Goal: Task Accomplishment & Management: Complete application form

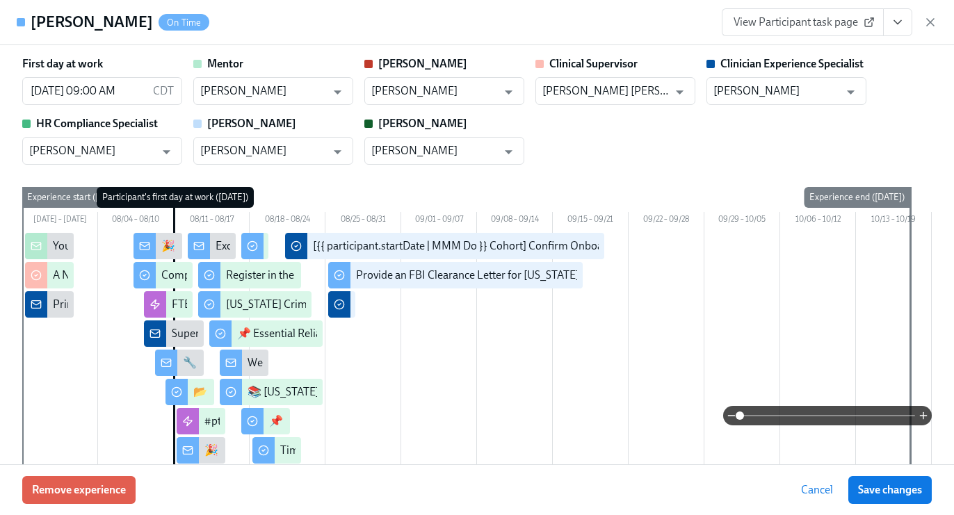
scroll to position [291, 0]
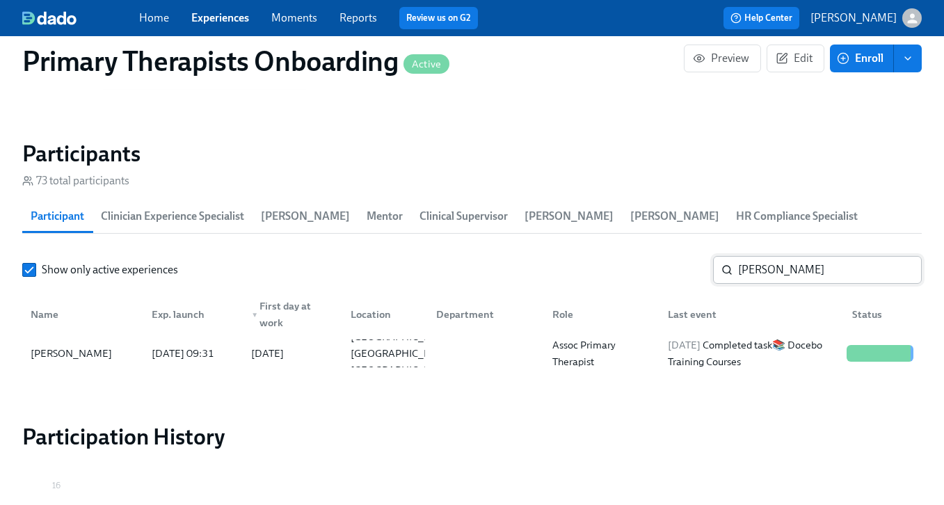
click at [785, 265] on input "anne" at bounding box center [830, 270] width 184 height 28
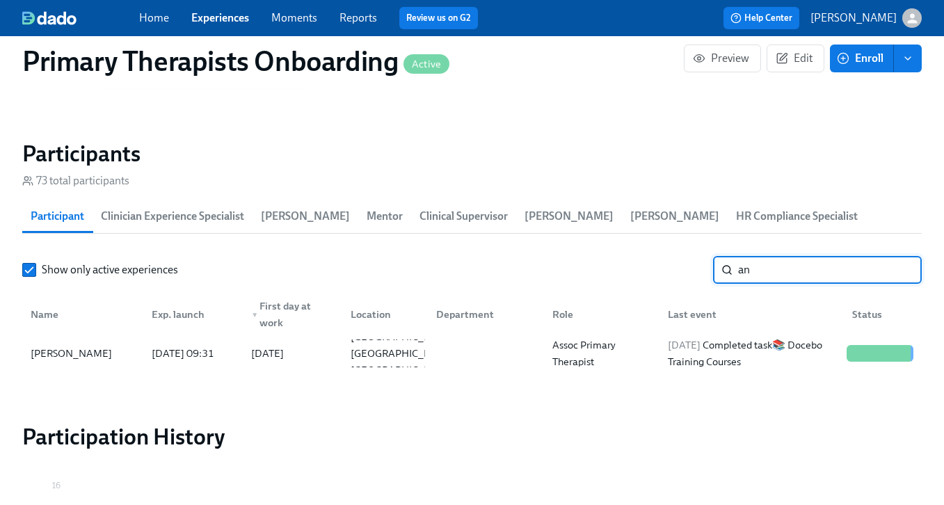
type input "a"
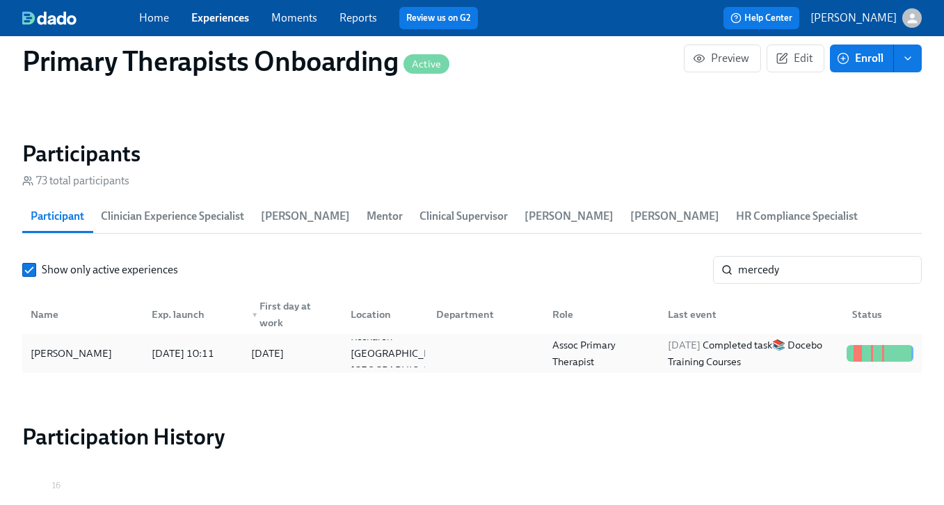
click at [83, 360] on div "Mercedy Jones" at bounding box center [71, 353] width 93 height 17
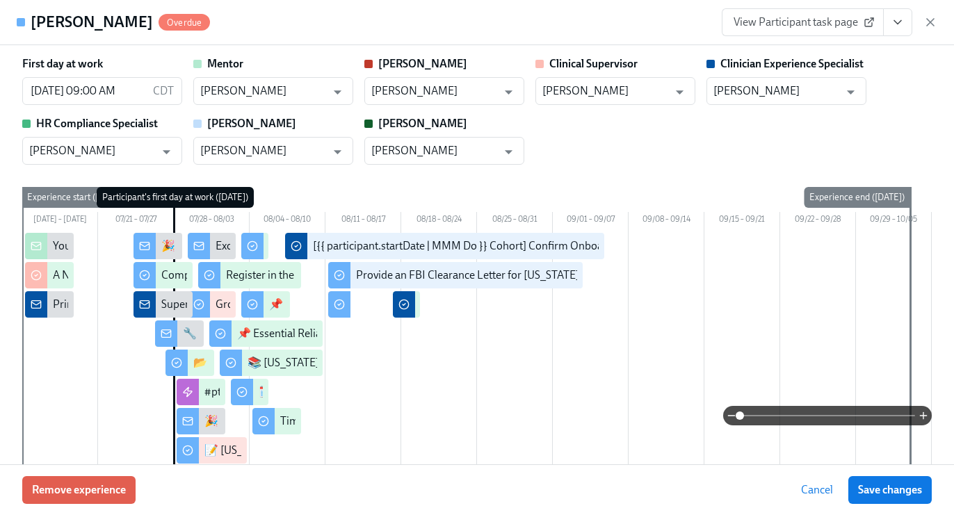
click at [904, 26] on icon "View task page" at bounding box center [898, 22] width 14 height 14
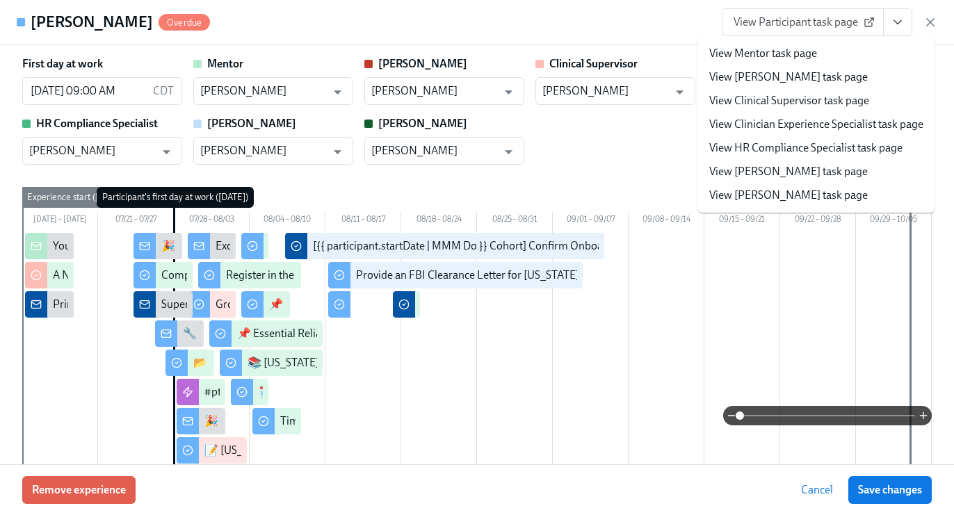
click at [837, 129] on link "View Clinician Experience Specialist task page" at bounding box center [816, 124] width 214 height 15
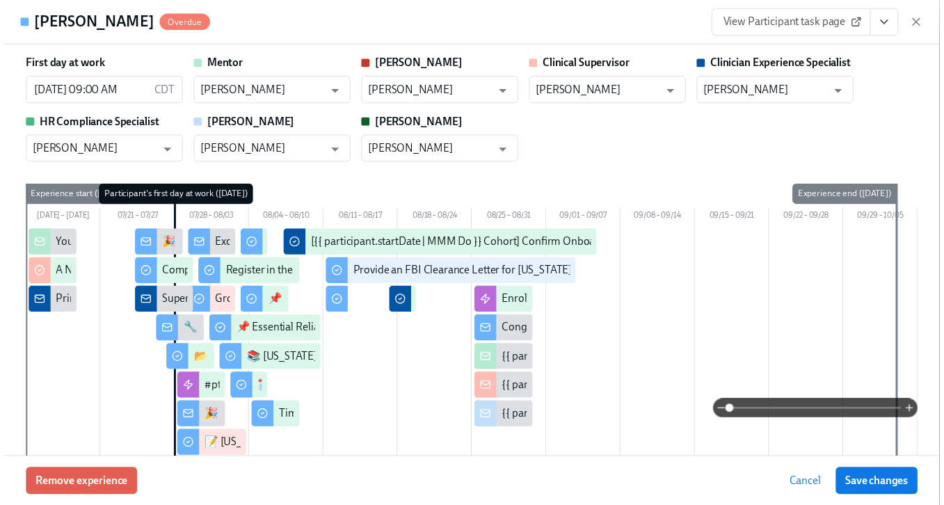
scroll to position [0, 15355]
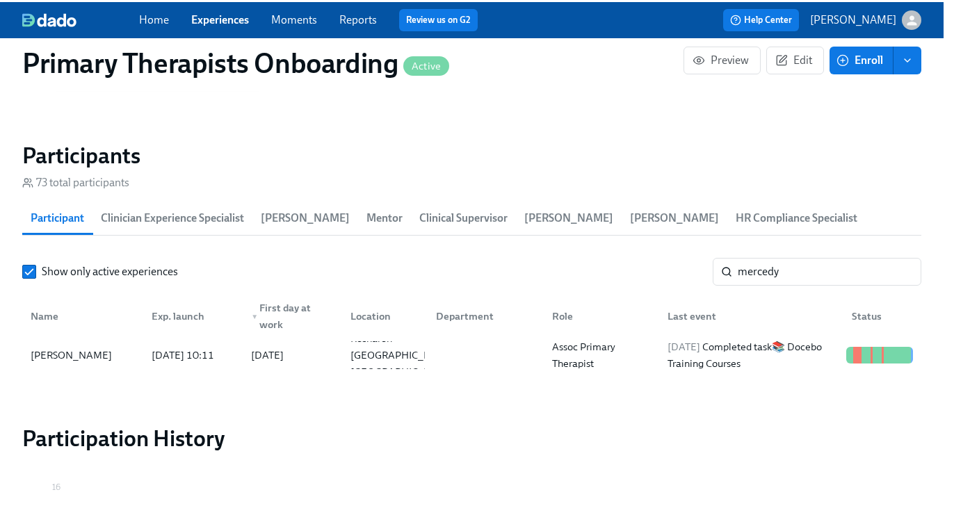
scroll to position [0, 15344]
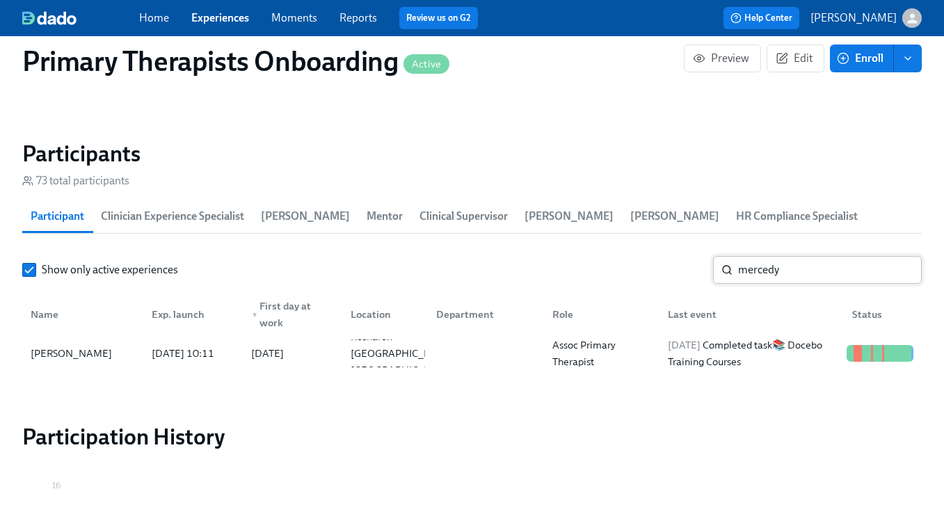
click at [804, 264] on input "mercedy" at bounding box center [830, 270] width 184 height 28
type input "m"
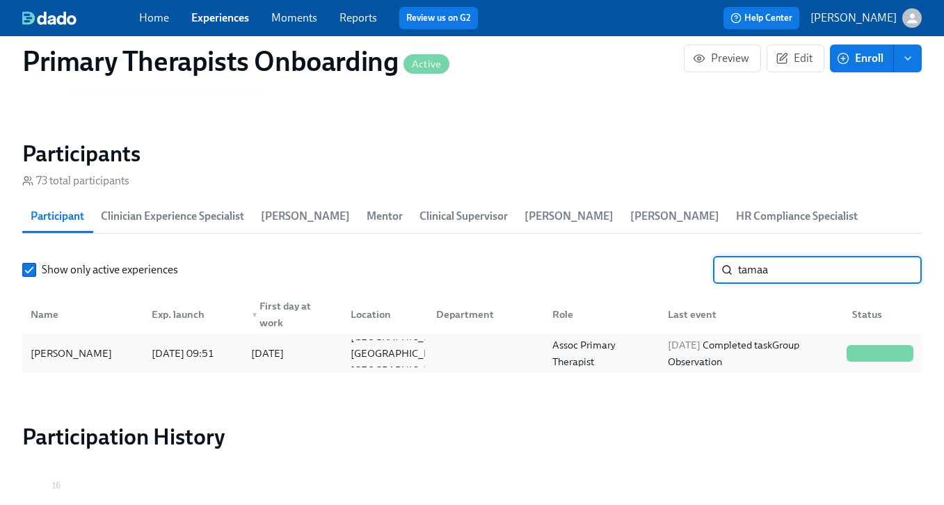
click at [81, 360] on div "Tamaa Cassey" at bounding box center [71, 353] width 93 height 17
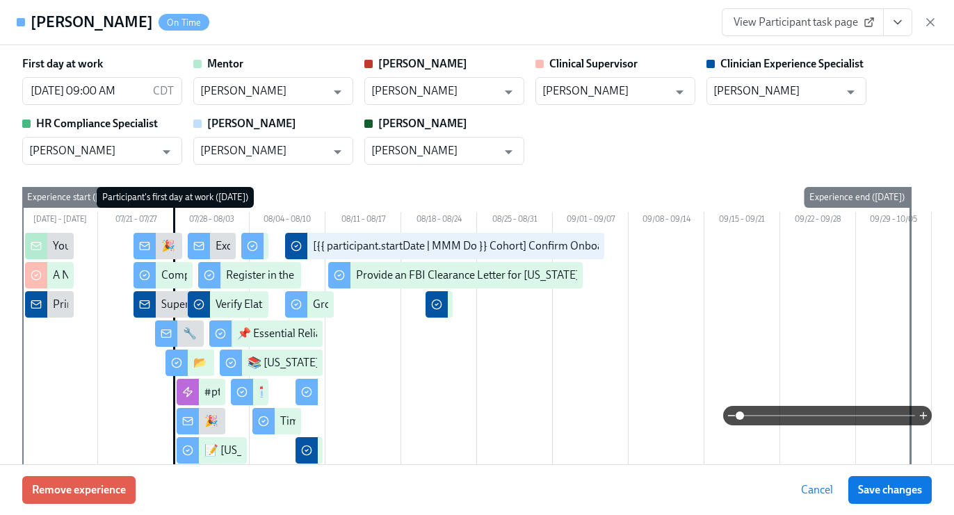
scroll to position [3, 0]
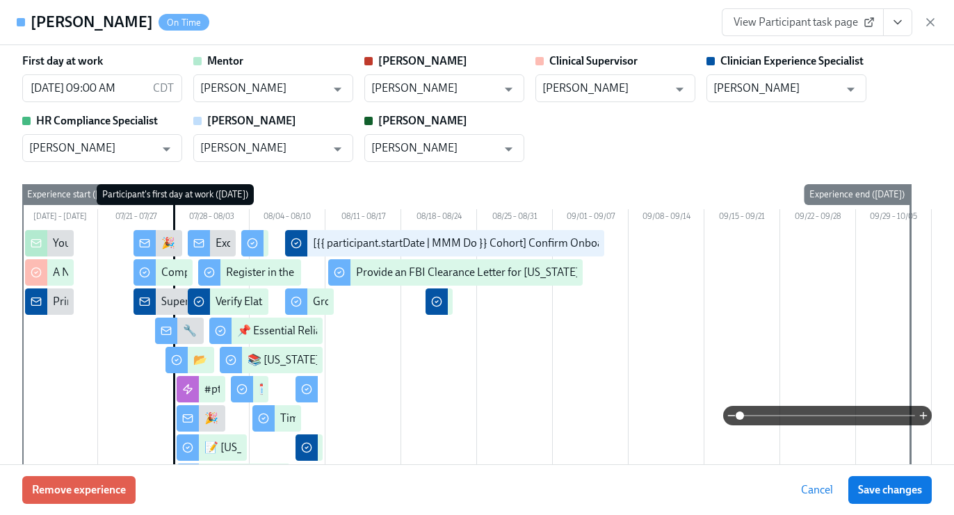
click at [895, 22] on icon "View task page" at bounding box center [898, 22] width 14 height 14
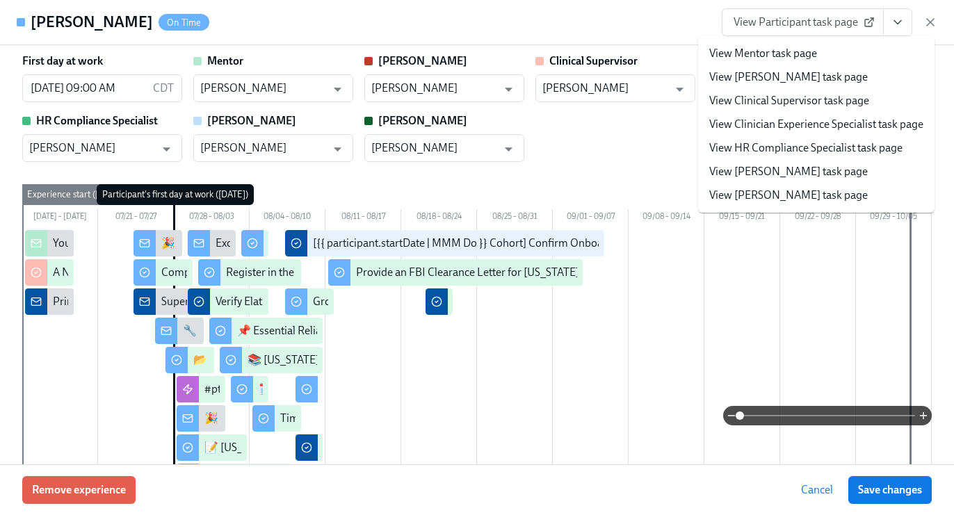
click at [857, 125] on link "View Clinician Experience Specialist task page" at bounding box center [816, 124] width 214 height 15
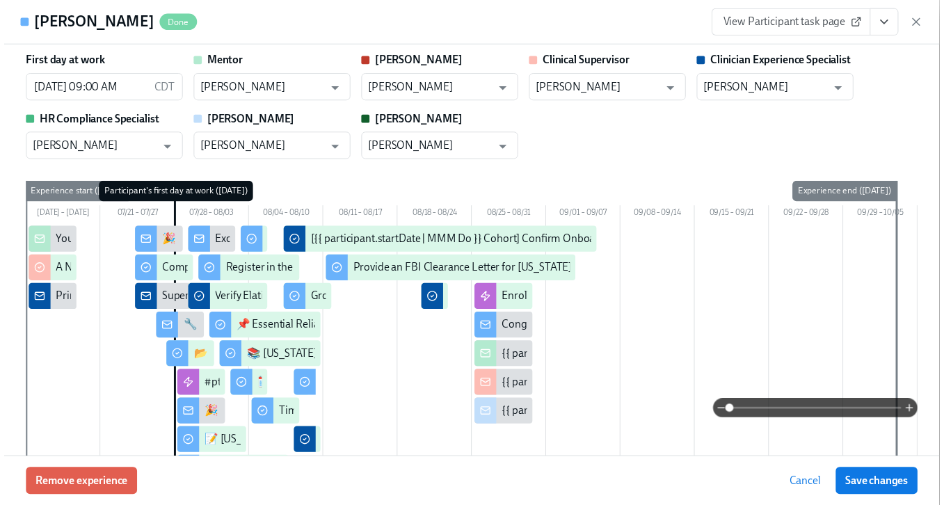
scroll to position [0, 15355]
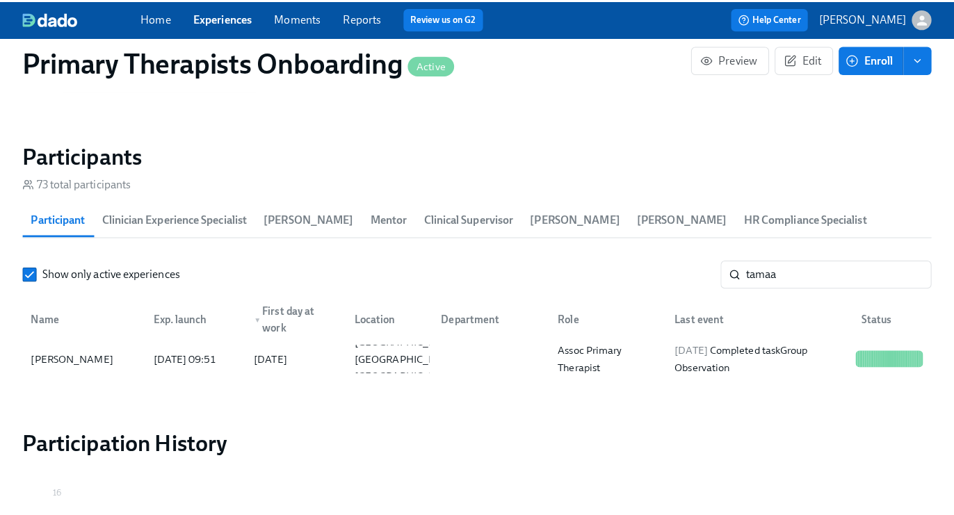
scroll to position [0, 15344]
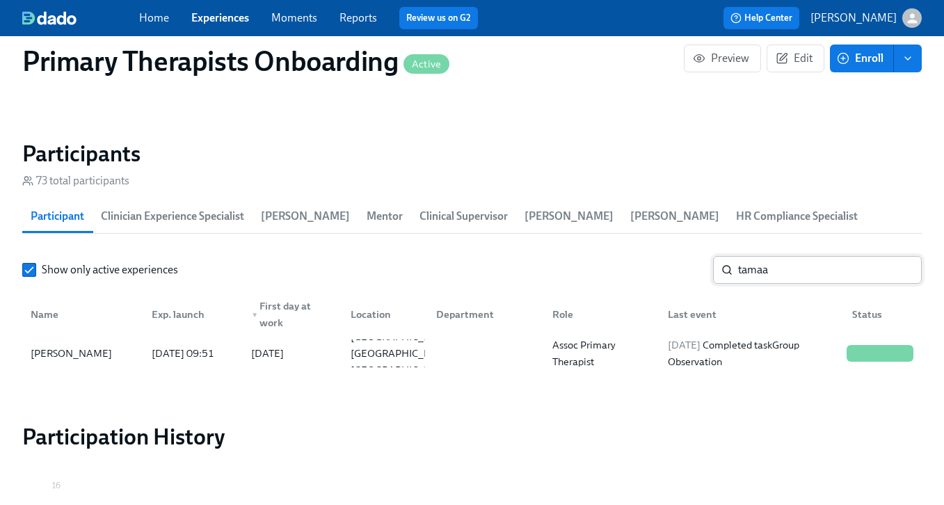
click at [791, 268] on input "tamaa" at bounding box center [830, 270] width 184 height 28
type input "t"
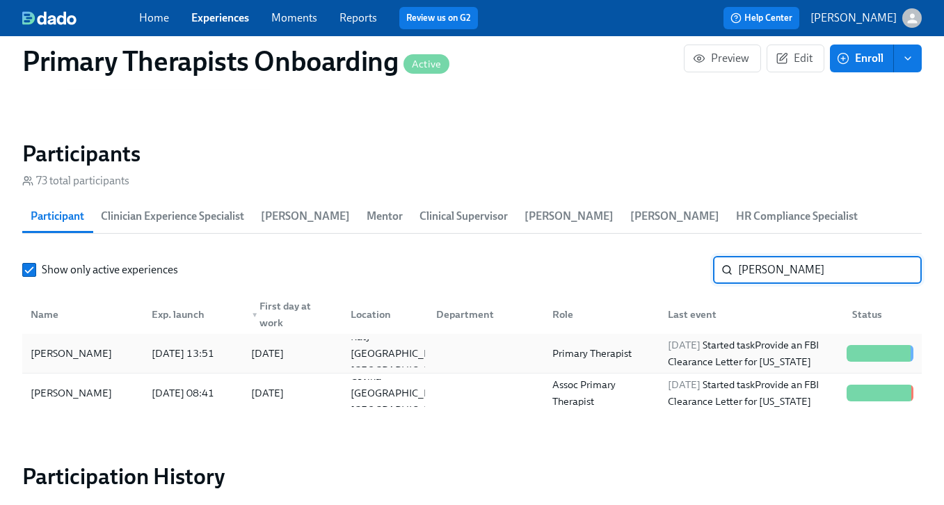
click at [88, 353] on div "Ana Garcia" at bounding box center [82, 353] width 115 height 28
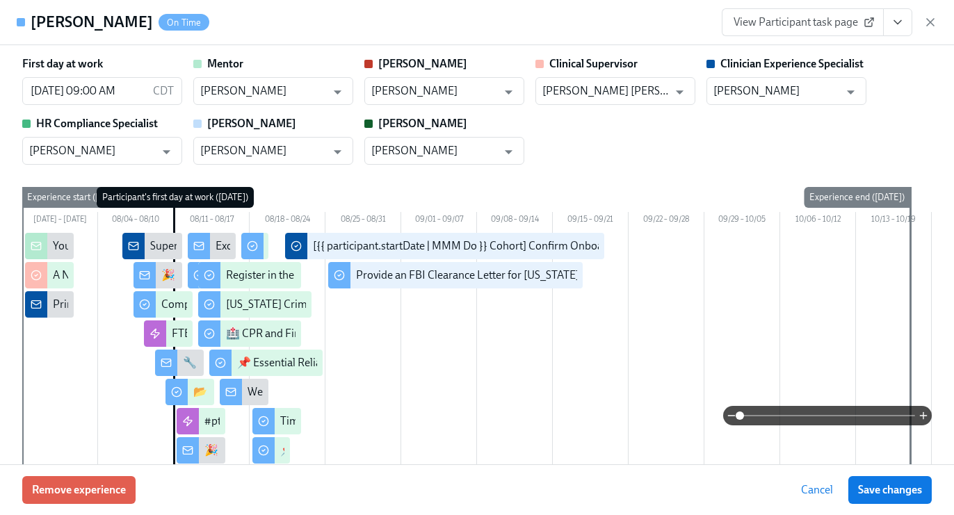
click at [898, 31] on button "View task page" at bounding box center [897, 22] width 29 height 28
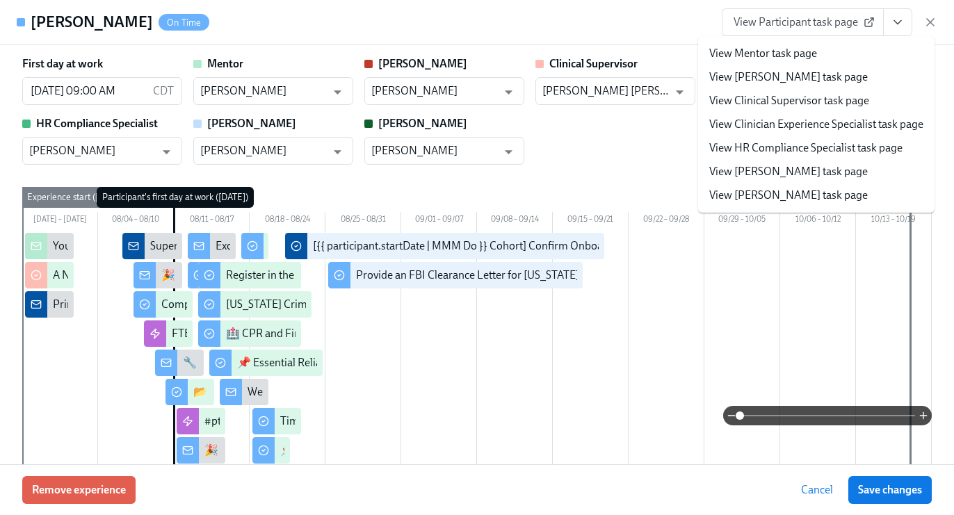
click at [803, 127] on link "View Clinician Experience Specialist task page" at bounding box center [816, 124] width 214 height 15
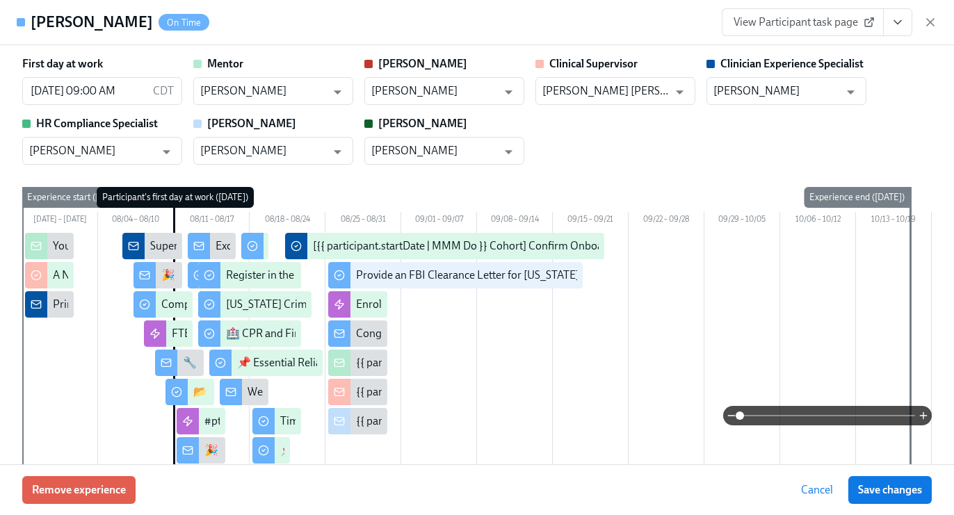
scroll to position [0, 15355]
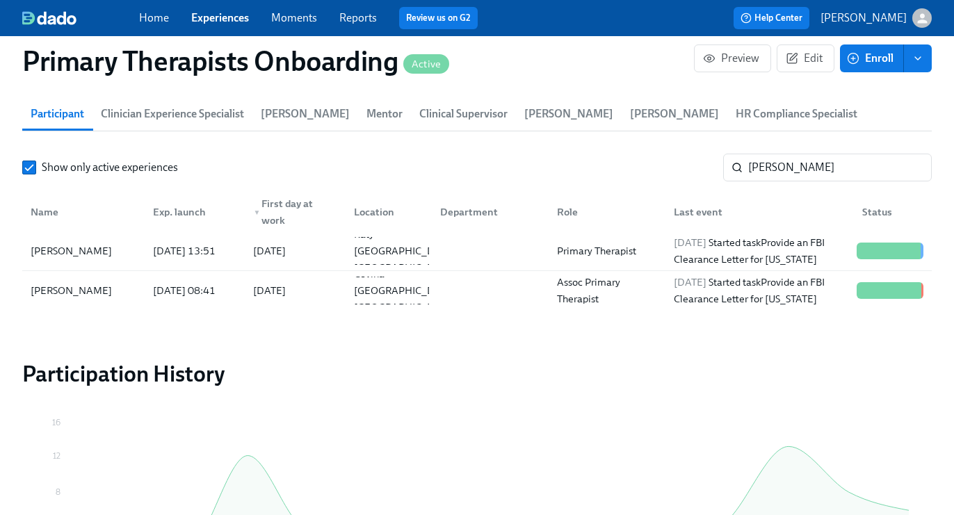
scroll to position [0, 15344]
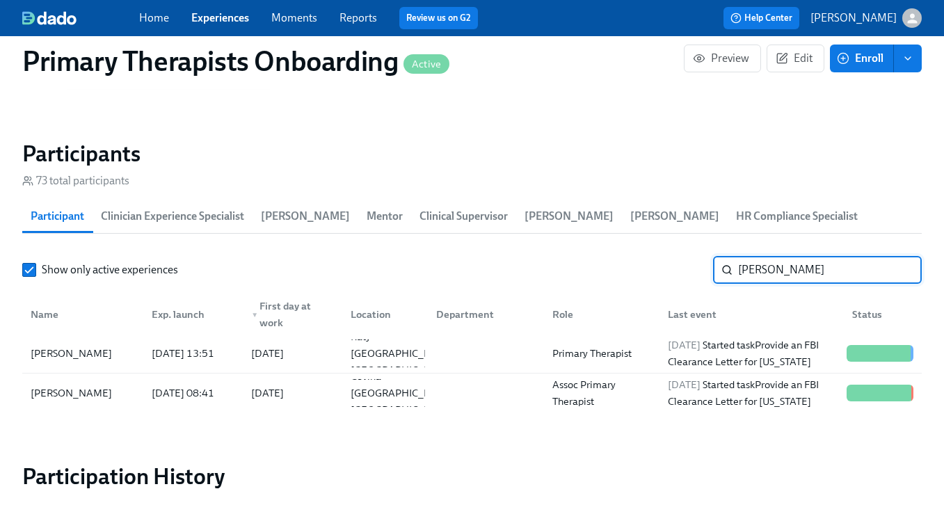
click at [847, 262] on input "ana" at bounding box center [830, 270] width 184 height 28
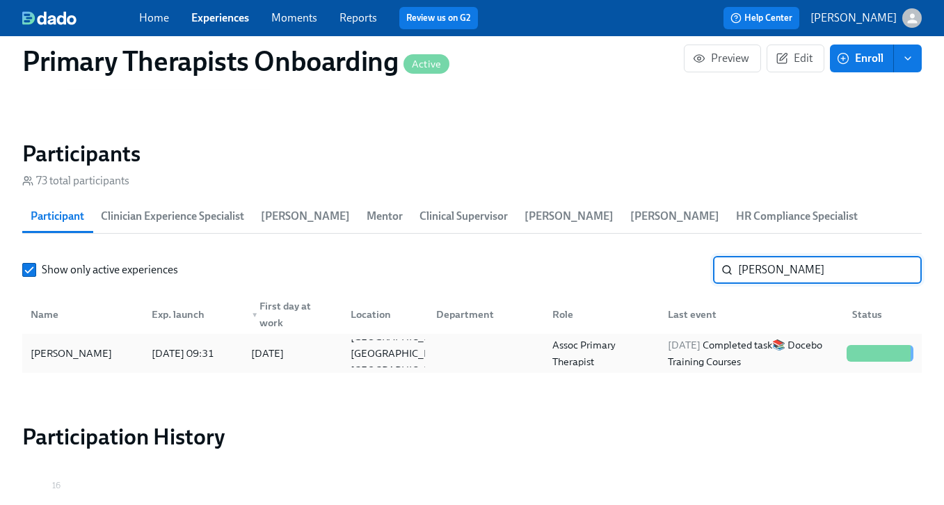
type input "anne"
click at [100, 353] on div "[PERSON_NAME]" at bounding box center [71, 353] width 93 height 17
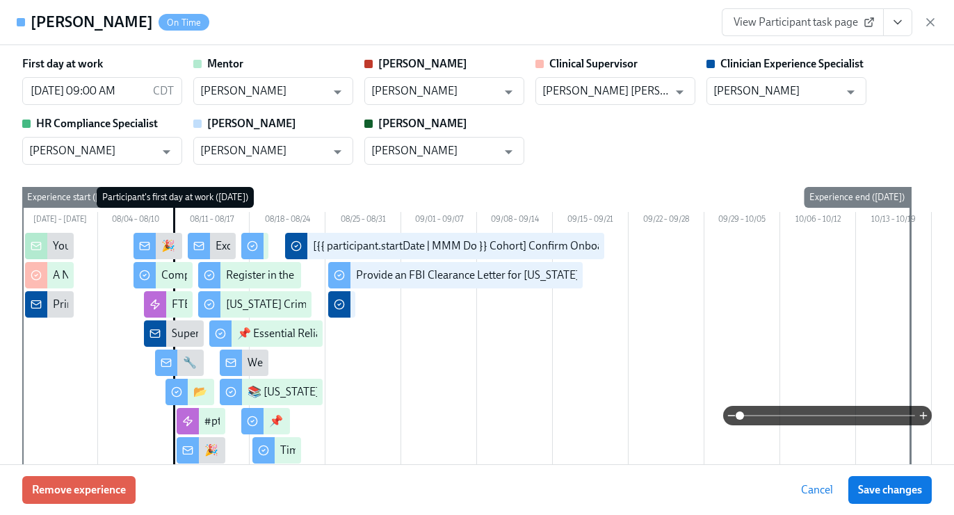
click at [893, 20] on icon "View task page" at bounding box center [898, 22] width 14 height 14
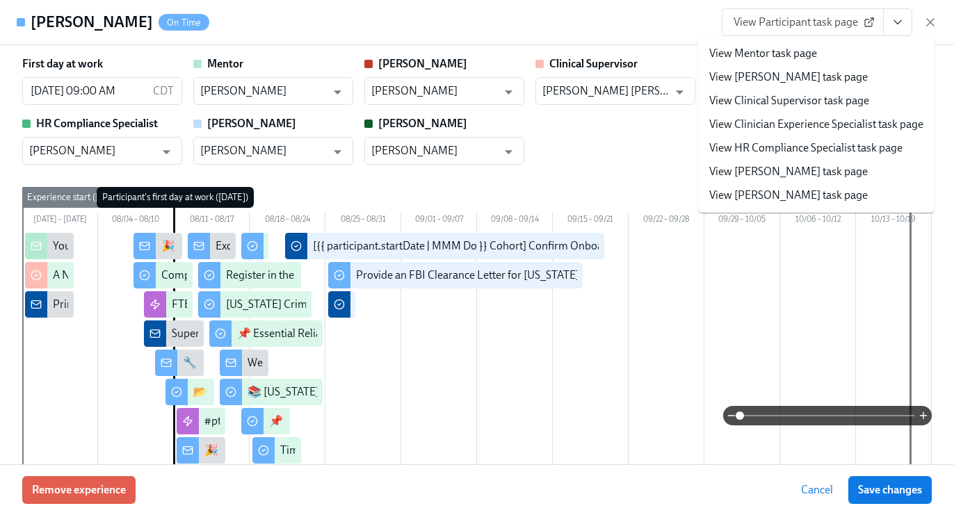
click at [796, 129] on link "View Clinician Experience Specialist task page" at bounding box center [816, 124] width 214 height 15
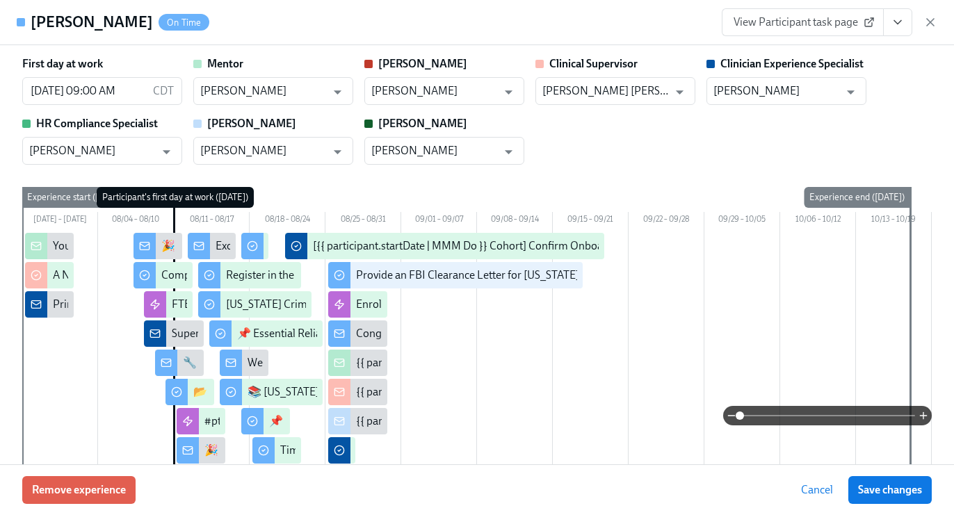
scroll to position [0, 15355]
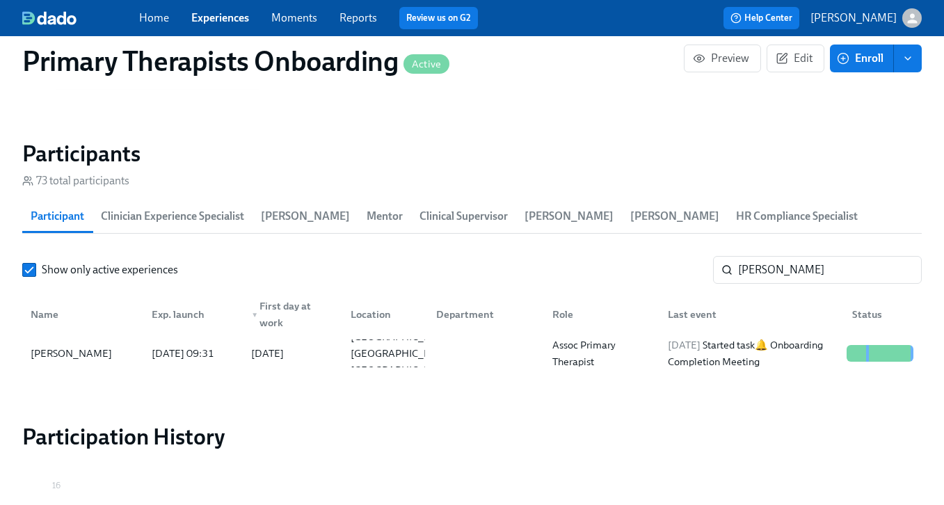
scroll to position [0, 15344]
click at [226, 18] on link "Experiences" at bounding box center [220, 17] width 58 height 13
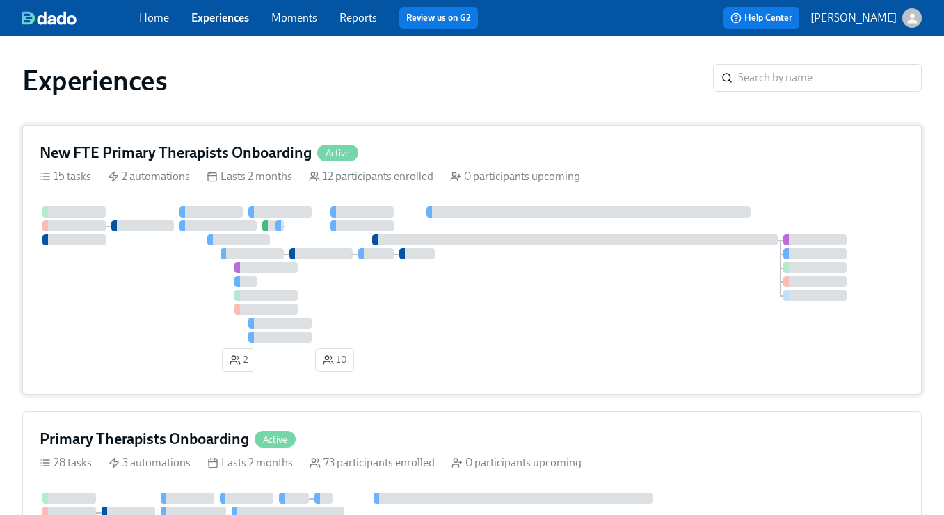
click at [266, 143] on h4 "New FTE Primary Therapists Onboarding" at bounding box center [176, 153] width 272 height 21
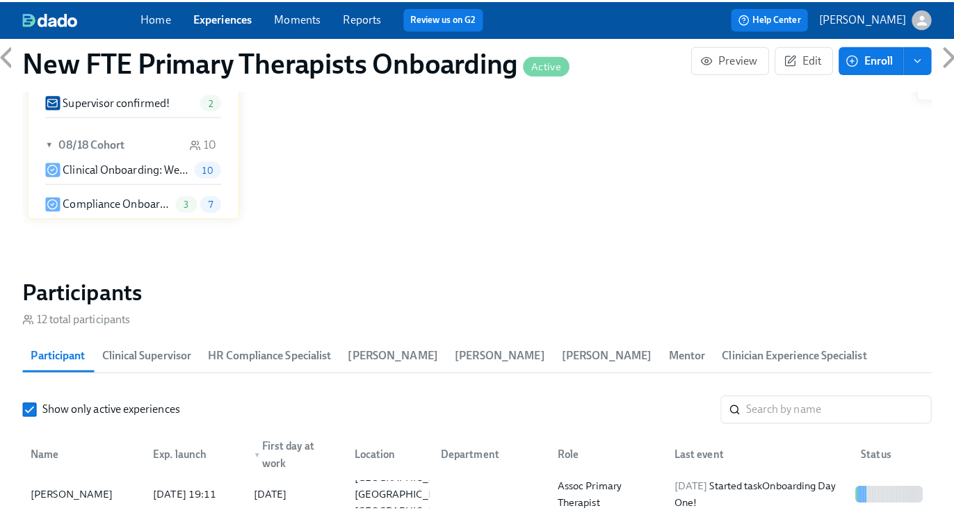
scroll to position [1317, 0]
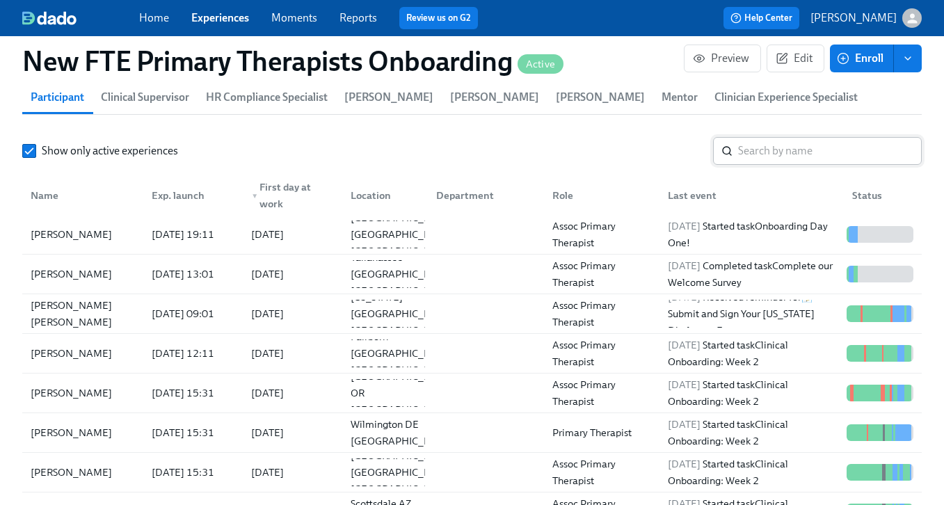
click at [801, 154] on input "search" at bounding box center [830, 151] width 184 height 28
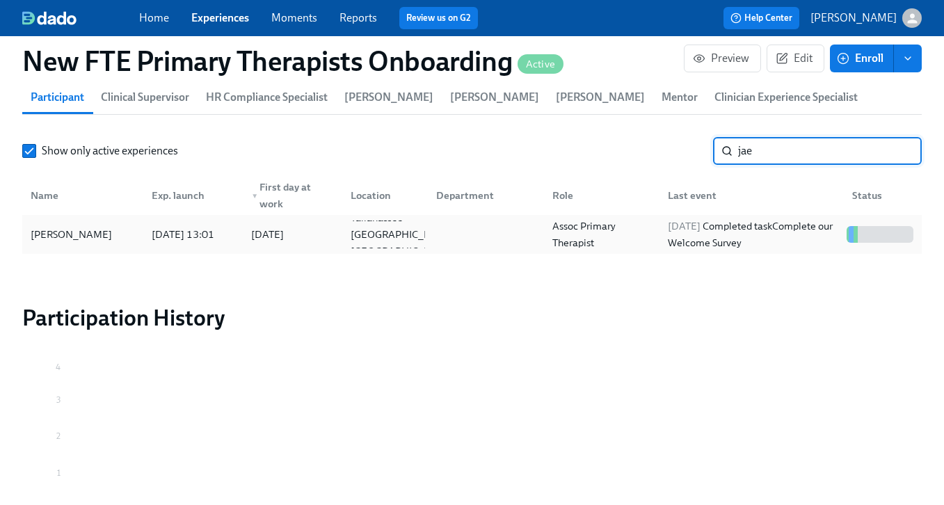
type input "jae"
click at [68, 239] on div "Jaelle Gilot" at bounding box center [71, 234] width 93 height 17
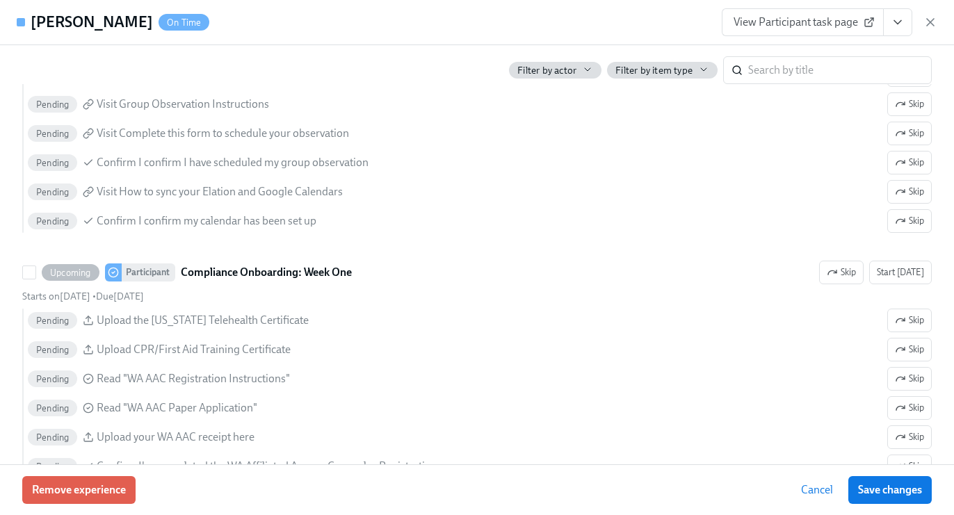
scroll to position [2556, 0]
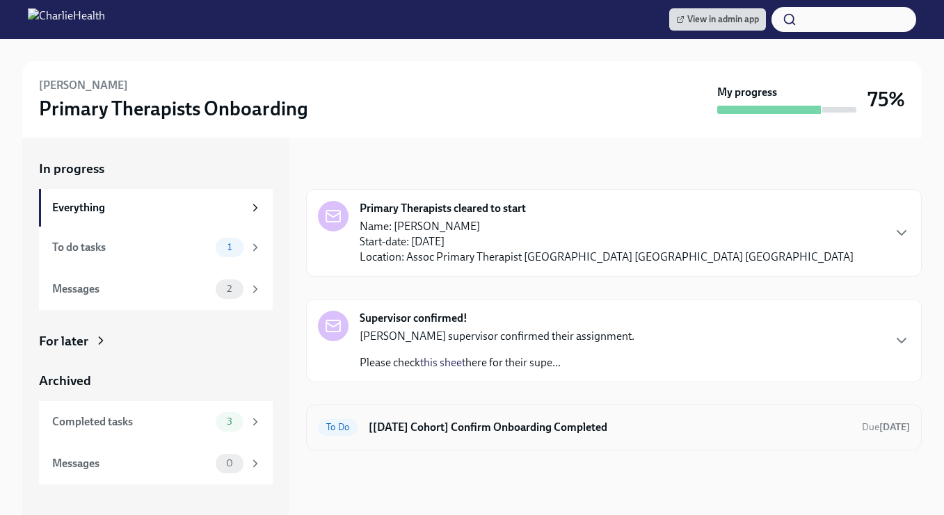
click at [490, 431] on h6 "[Jul 28th Cohort] Confirm Onboarding Completed" at bounding box center [610, 427] width 482 height 15
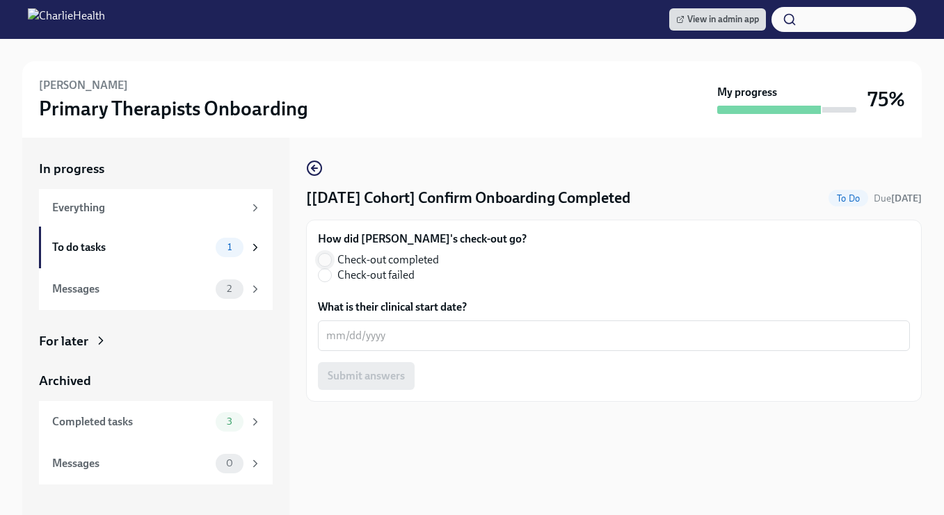
click at [321, 259] on input "Check-out completed" at bounding box center [325, 260] width 13 height 13
radio input "true"
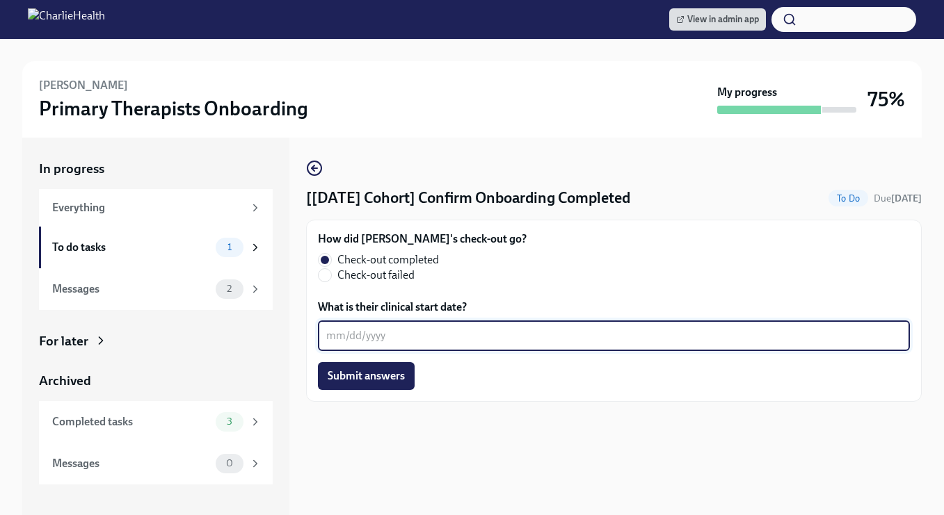
click at [429, 338] on textarea "What is their clinical start date?" at bounding box center [613, 336] width 575 height 17
type textarea "[DATE]"
click at [399, 387] on button "Submit answers" at bounding box center [366, 376] width 97 height 28
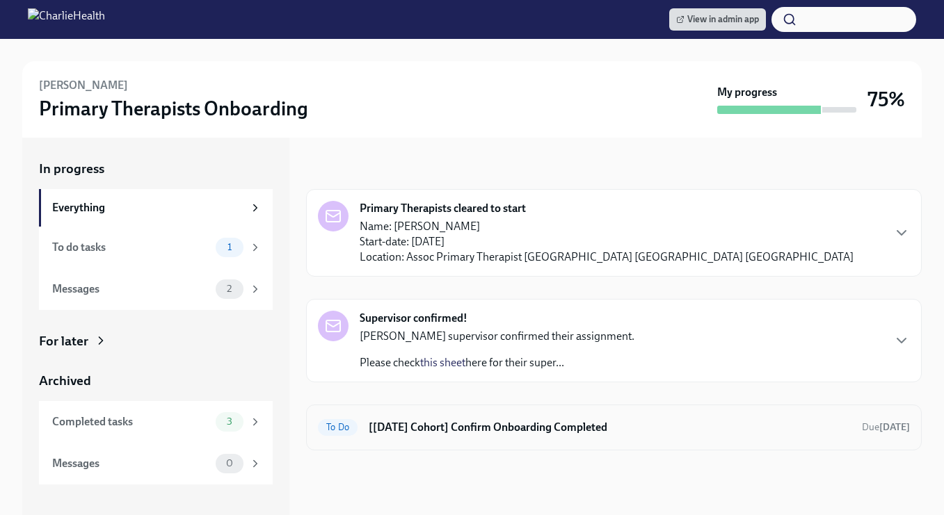
click at [444, 449] on div "To Do [Jul 28th Cohort] Confirm Onboarding Completed Due in 11 days" at bounding box center [614, 428] width 616 height 46
click at [496, 428] on h6 "[Jul 28th Cohort] Confirm Onboarding Completed" at bounding box center [610, 427] width 482 height 15
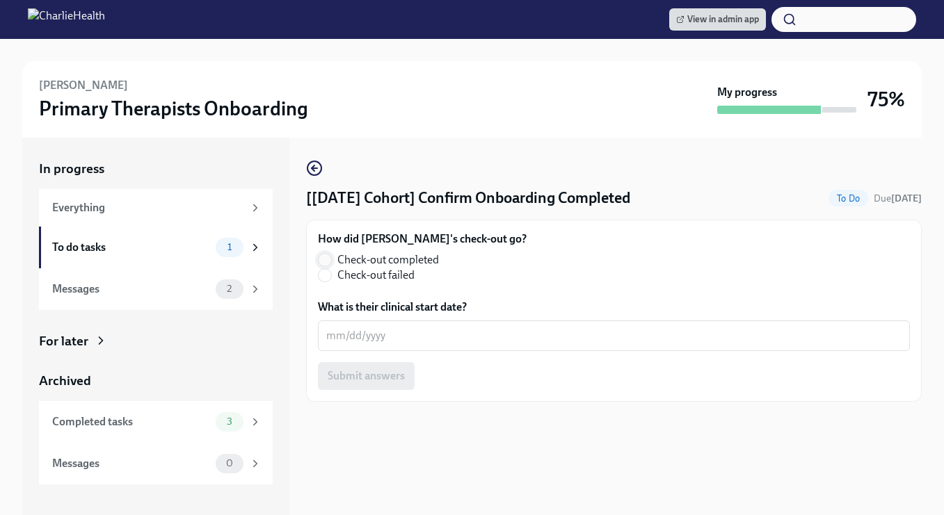
click at [324, 253] on span at bounding box center [325, 260] width 14 height 14
click at [324, 254] on input "Check-out completed" at bounding box center [325, 260] width 13 height 13
radio input "true"
click at [367, 340] on textarea "What is their clinical start date?" at bounding box center [613, 336] width 575 height 17
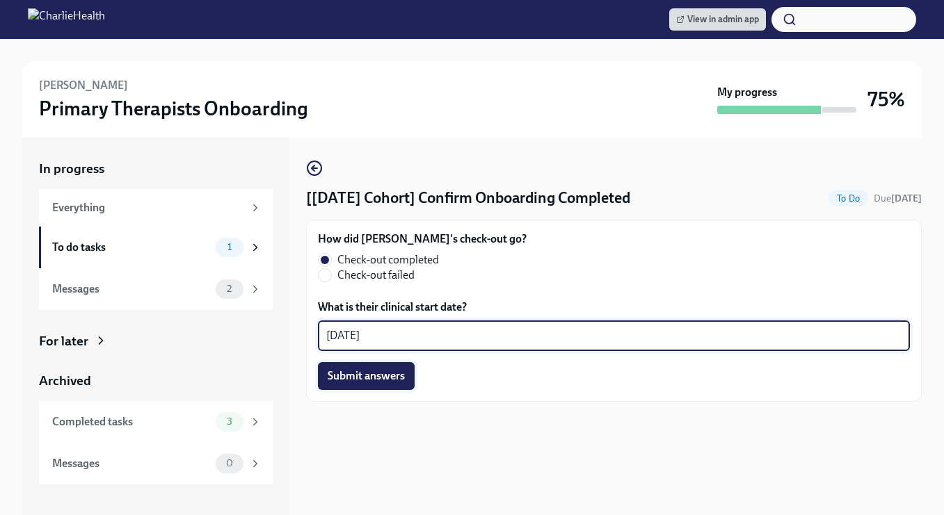
type textarea "08/25/2025"
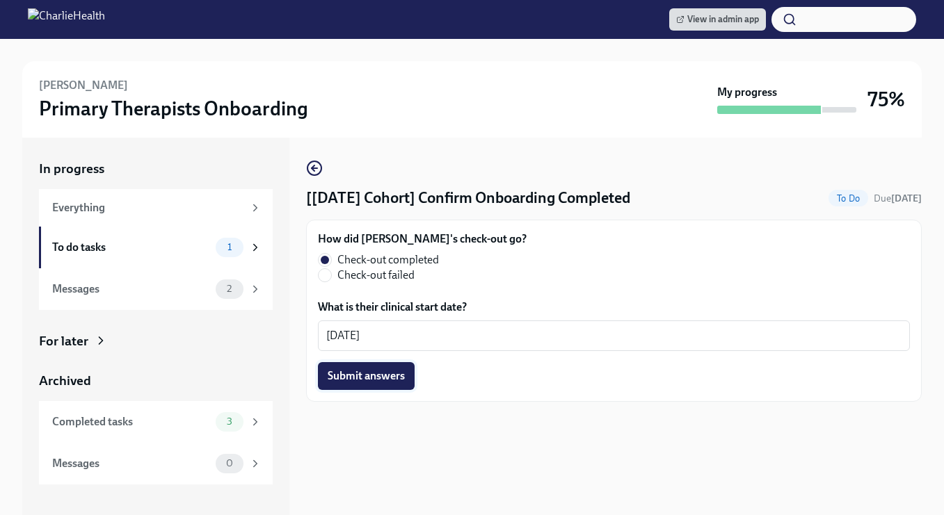
click at [373, 376] on span "Submit answers" at bounding box center [366, 376] width 77 height 14
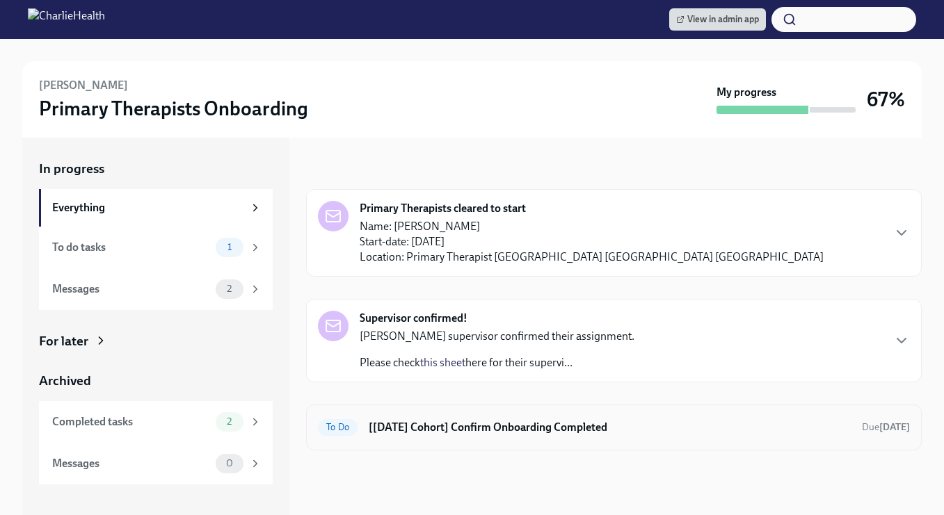
click at [404, 417] on div "To Do [[DATE] Cohort] Confirm Onboarding Completed Due [DATE]" at bounding box center [614, 428] width 592 height 22
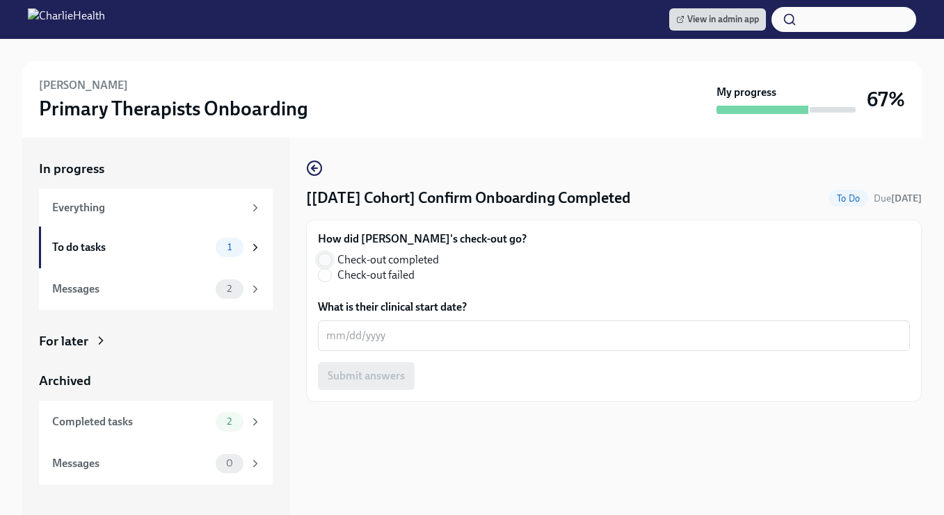
click at [321, 257] on input "Check-out completed" at bounding box center [325, 260] width 13 height 13
radio input "true"
click at [367, 328] on div "x ​" at bounding box center [614, 336] width 592 height 31
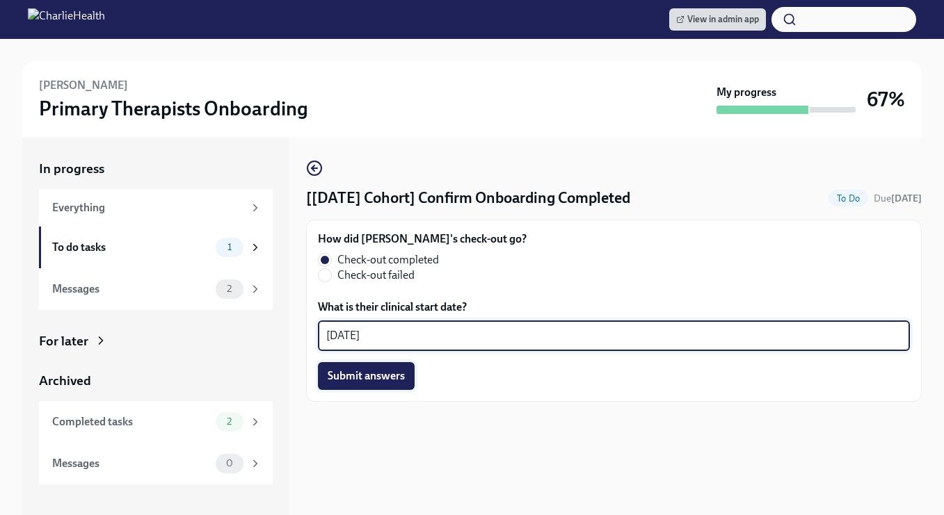
type textarea "[DATE]"
click at [376, 372] on span "Submit answers" at bounding box center [366, 376] width 77 height 14
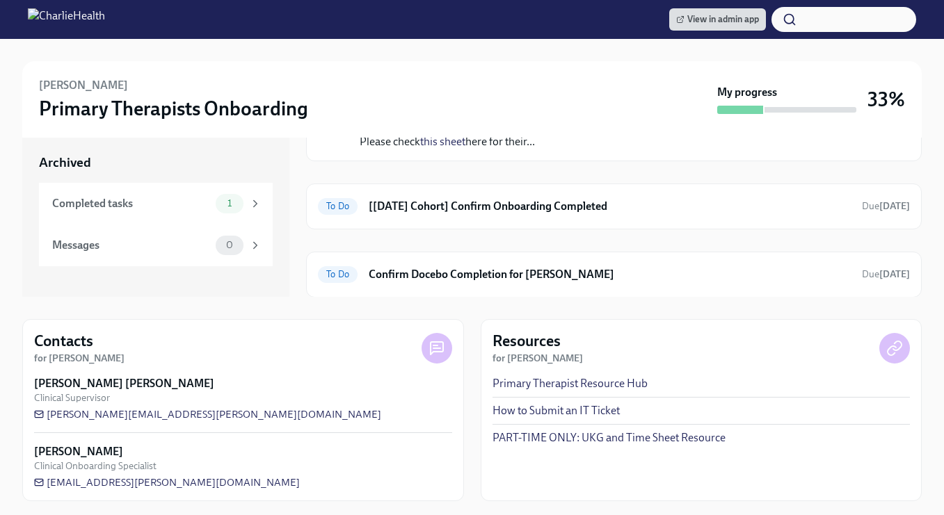
scroll to position [218, 0]
click at [515, 278] on h6 "Confirm Docebo Completion for [PERSON_NAME]" at bounding box center [610, 274] width 482 height 15
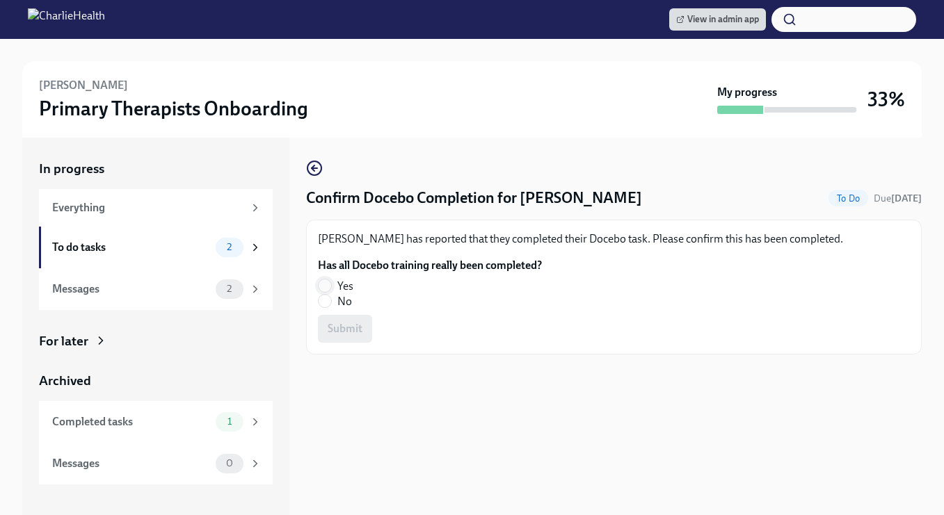
click at [321, 282] on input "Yes" at bounding box center [325, 286] width 13 height 13
radio input "true"
click at [348, 332] on span "Submit" at bounding box center [345, 329] width 35 height 14
click at [312, 173] on icon "button" at bounding box center [314, 168] width 17 height 17
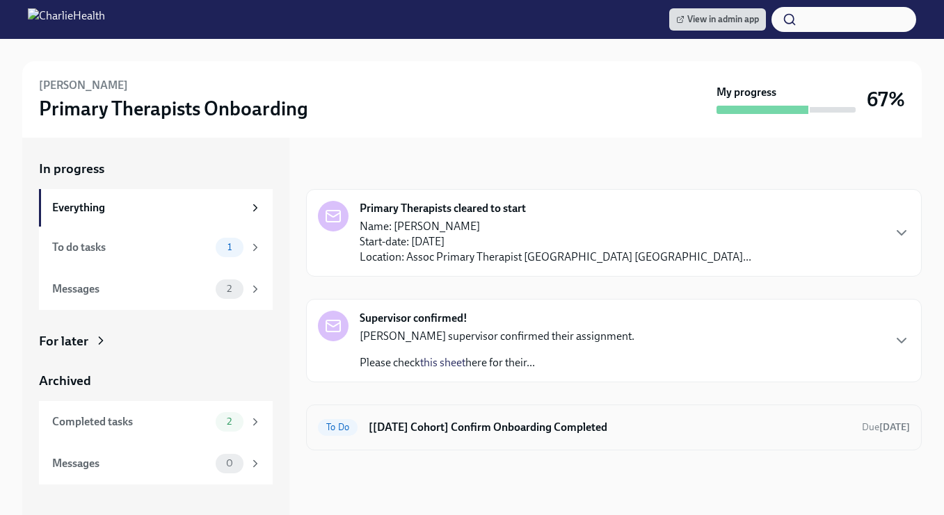
click at [479, 422] on h6 "[[DATE] Cohort] Confirm Onboarding Completed" at bounding box center [610, 427] width 482 height 15
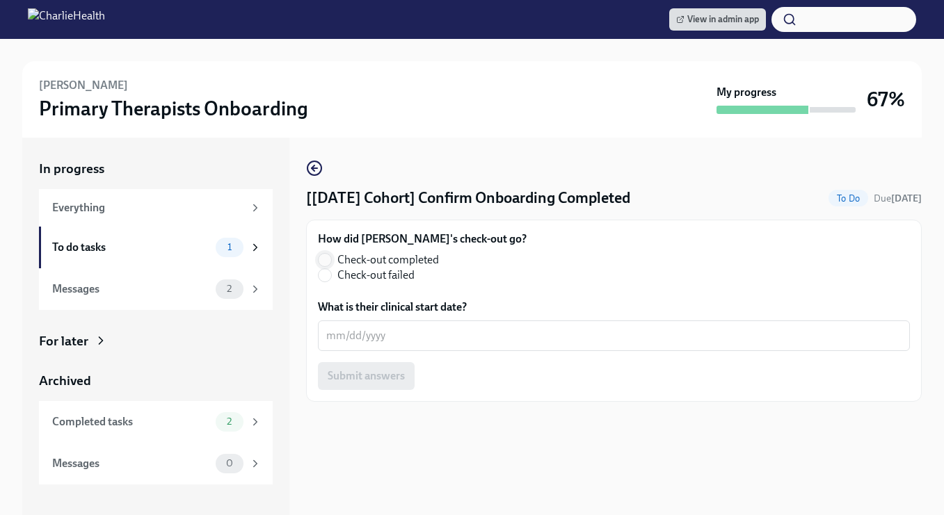
click at [324, 259] on input "Check-out completed" at bounding box center [325, 260] width 13 height 13
radio input "true"
click at [374, 324] on div "x ​" at bounding box center [614, 336] width 592 height 31
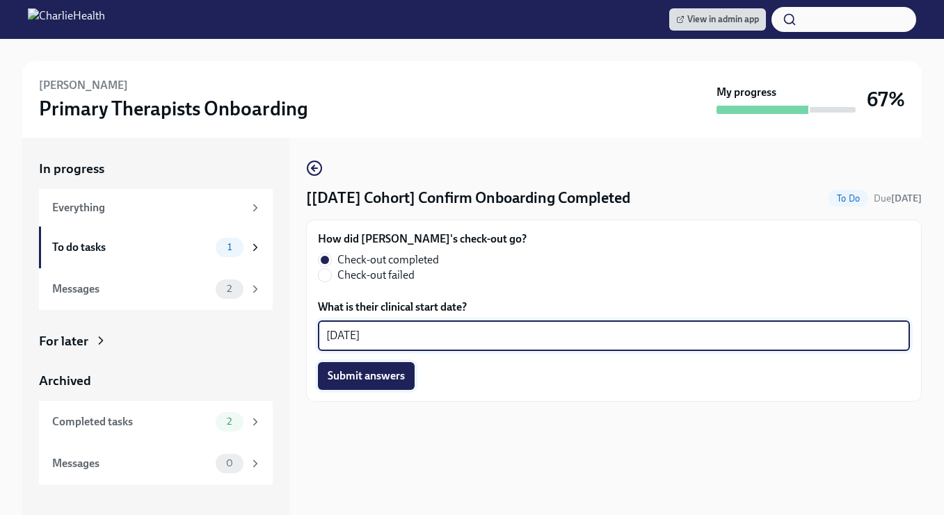
type textarea "[DATE]"
click at [367, 384] on button "Submit answers" at bounding box center [366, 376] width 97 height 28
